Goal: Find specific page/section: Find specific page/section

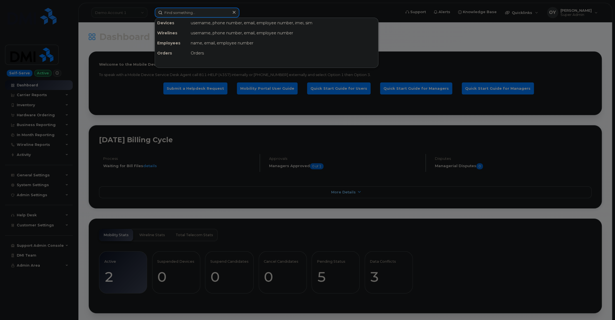
click at [180, 11] on input at bounding box center [197, 13] width 85 height 10
paste input "9734377850"
type input "9734377850"
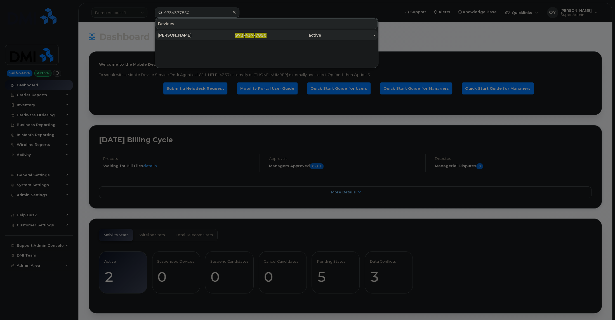
click at [205, 36] on div "[PERSON_NAME]" at bounding box center [185, 35] width 55 height 6
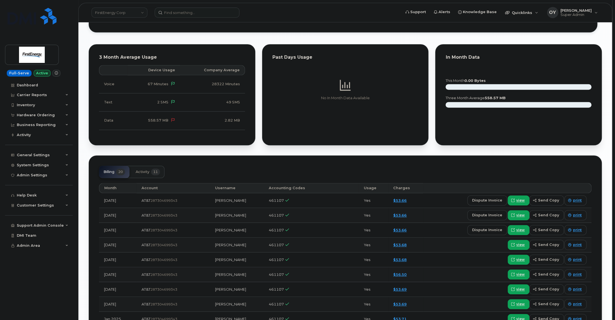
scroll to position [523, 0]
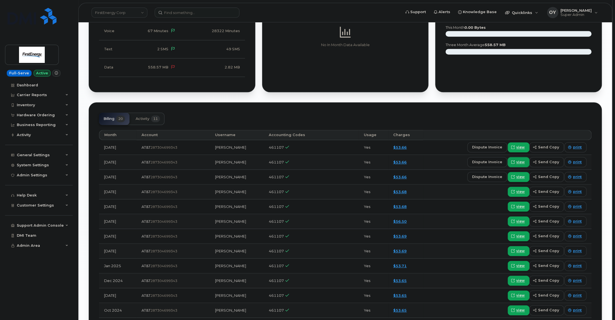
click at [524, 162] on span "view" at bounding box center [520, 162] width 8 height 5
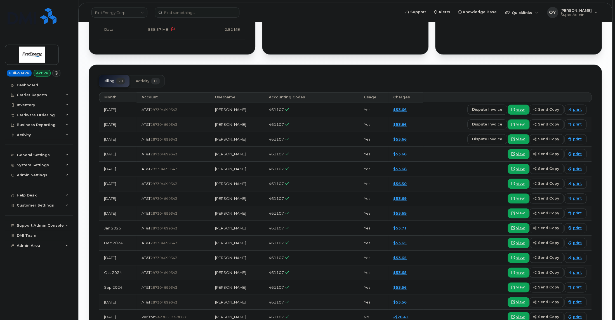
scroll to position [555, 0]
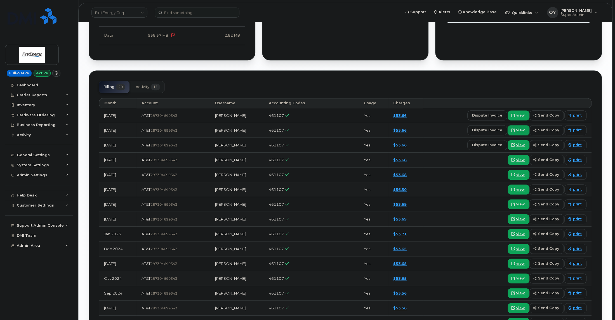
click at [525, 130] on span "view" at bounding box center [520, 130] width 8 height 5
